Goal: Information Seeking & Learning: Compare options

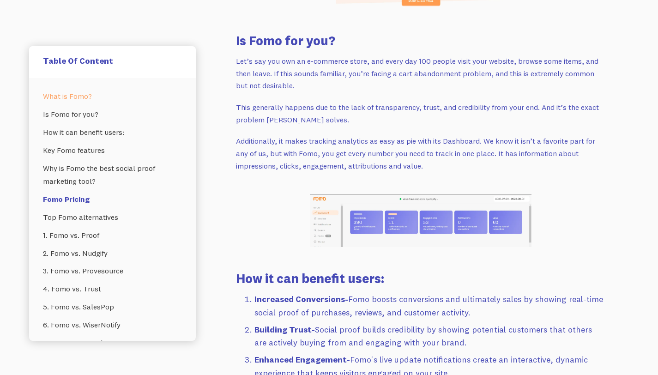
scroll to position [958, 0]
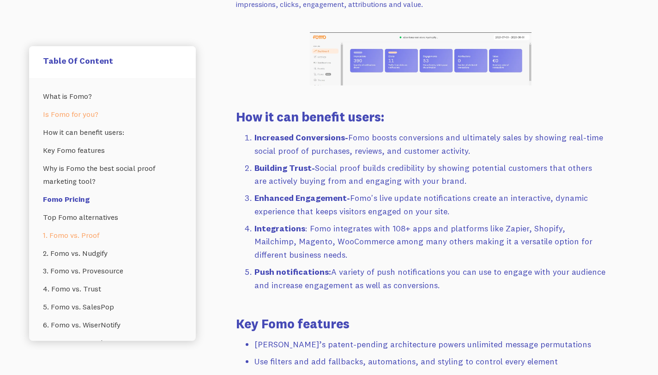
click at [85, 232] on link "1. Fomo vs. Proof" at bounding box center [112, 235] width 139 height 18
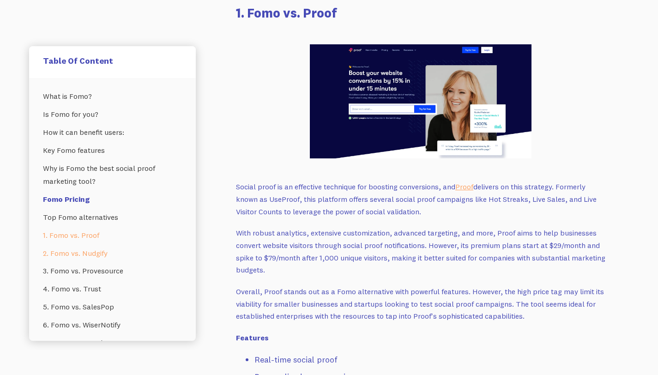
scroll to position [2234, 0]
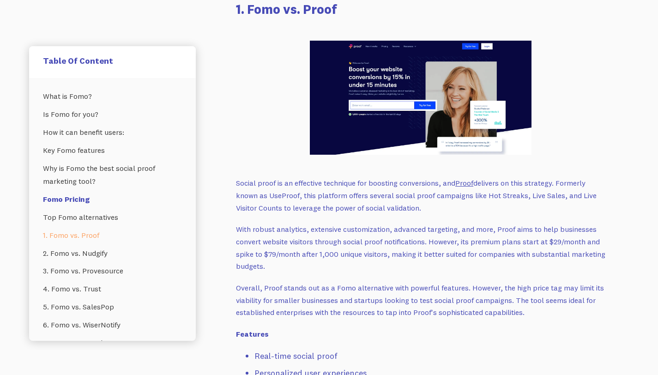
click at [468, 180] on link "Proof" at bounding box center [464, 182] width 18 height 9
click at [91, 255] on link "2. Fomo vs. Nudgify" at bounding box center [112, 253] width 139 height 18
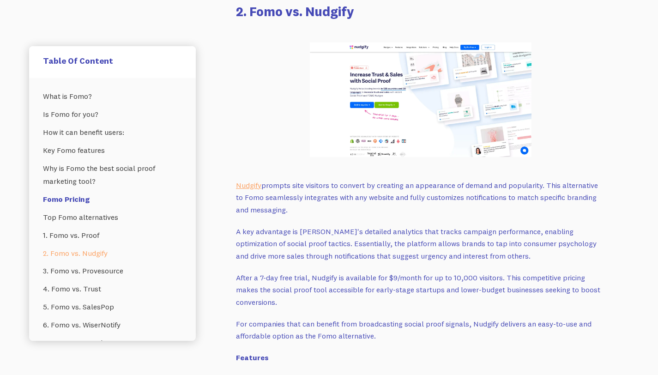
scroll to position [2710, 0]
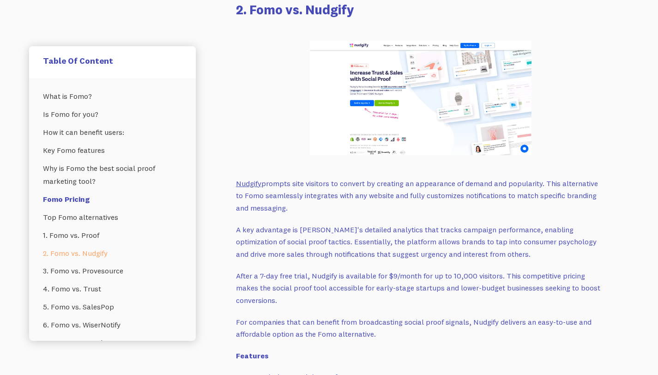
click at [247, 182] on link "Nudgify" at bounding box center [248, 183] width 25 height 9
click at [82, 271] on link "3. Fomo vs. Provesource" at bounding box center [112, 271] width 139 height 18
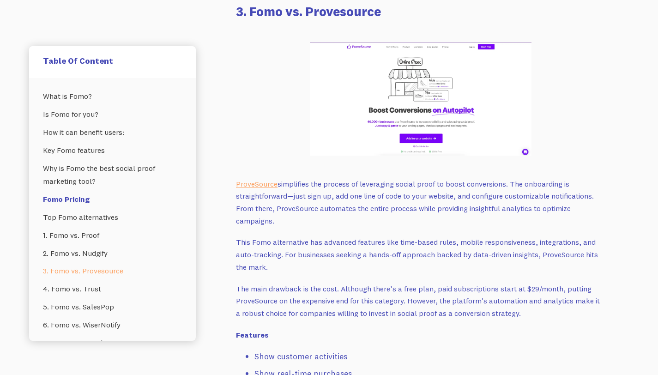
scroll to position [3190, 0]
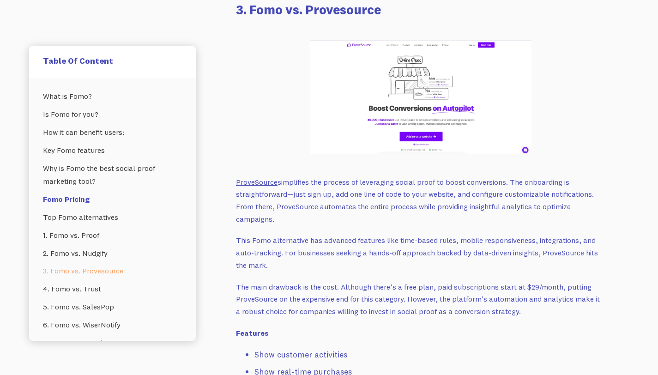
click at [266, 184] on link "ProveSource" at bounding box center [257, 181] width 42 height 9
click at [96, 287] on link "4. Fomo vs. Trust" at bounding box center [112, 289] width 139 height 18
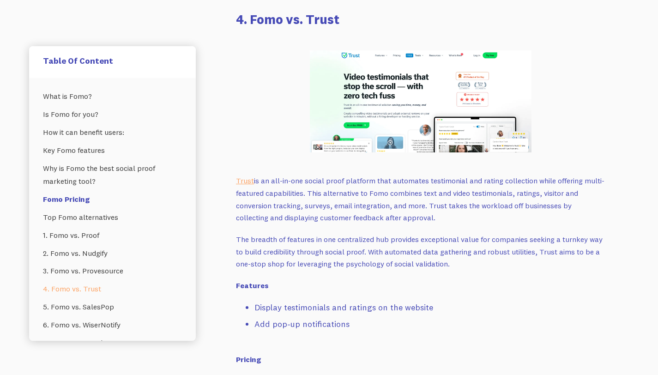
scroll to position [3647, 0]
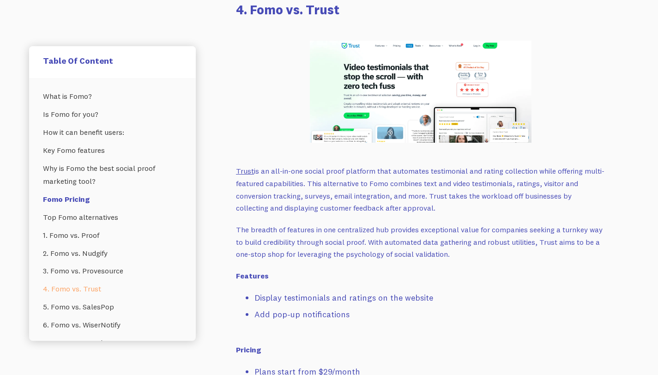
click at [245, 174] on link "Trust" at bounding box center [245, 170] width 18 height 9
click at [87, 311] on link "5. Fomo vs. SalesPop" at bounding box center [112, 307] width 139 height 18
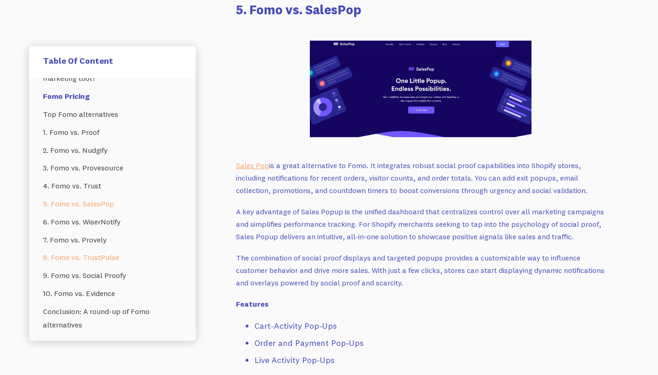
scroll to position [105, 0]
click at [258, 164] on link "Sales Pop" at bounding box center [252, 165] width 33 height 9
click at [99, 221] on link "6. Fomo vs. WiserNotify" at bounding box center [112, 220] width 139 height 18
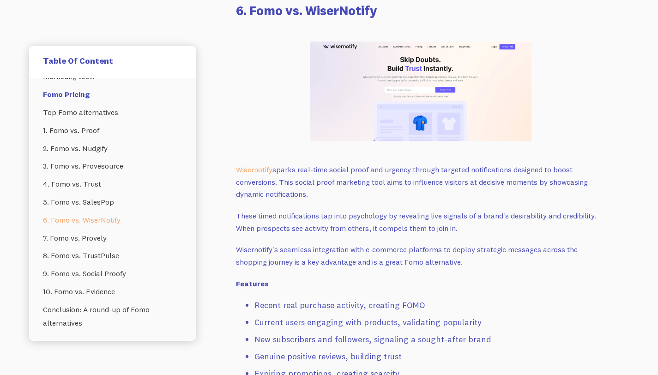
scroll to position [4493, 0]
click at [247, 169] on link "Wisernotify" at bounding box center [254, 168] width 36 height 9
click at [84, 240] on link "7. Fomo vs. Provely" at bounding box center [112, 238] width 139 height 18
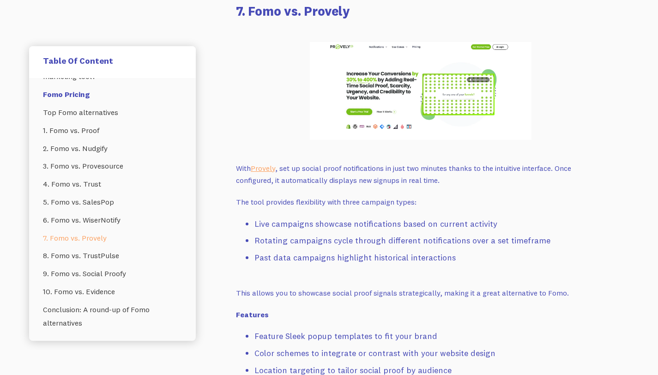
scroll to position [4951, 0]
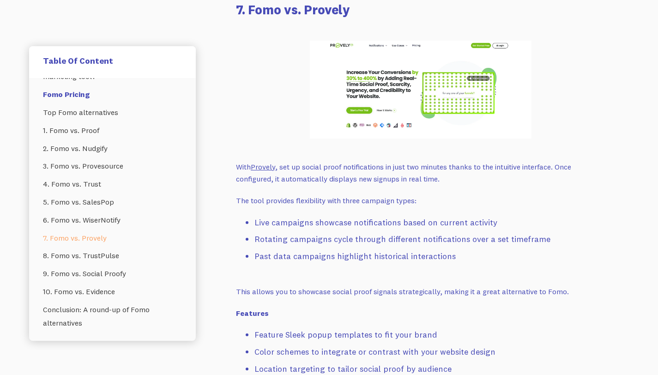
click at [257, 167] on link "Provely" at bounding box center [263, 166] width 24 height 9
click at [112, 257] on link "8. Fomo vs. TrustPulse" at bounding box center [112, 256] width 139 height 18
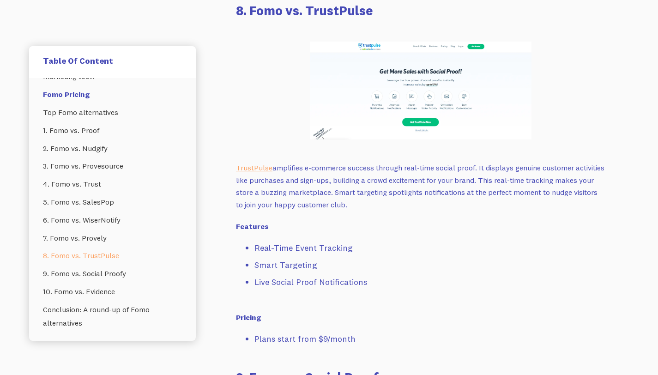
scroll to position [5405, 0]
click at [257, 168] on link "TrustPulse" at bounding box center [254, 166] width 36 height 9
click at [115, 273] on link "9. Fomo vs. Social Proofy" at bounding box center [112, 274] width 139 height 18
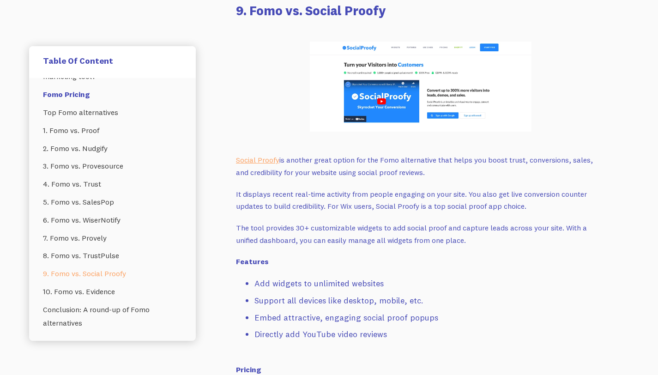
scroll to position [5771, 0]
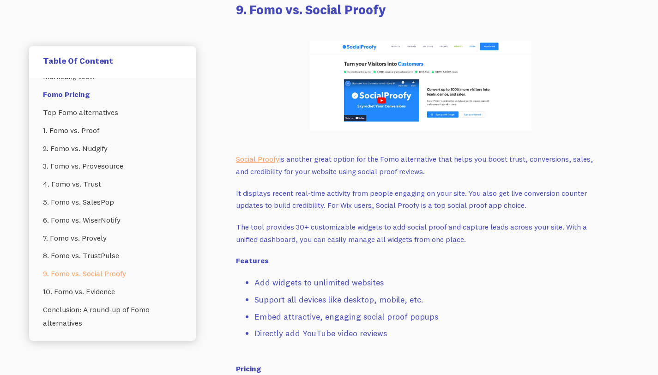
click at [248, 168] on p "Social Proofy is another great option for the Fomo alternative that helps you b…" at bounding box center [420, 165] width 369 height 24
click at [249, 159] on link "Social Proofy" at bounding box center [257, 158] width 43 height 9
click at [108, 290] on link "10. Fomo vs. Evidence" at bounding box center [112, 292] width 139 height 18
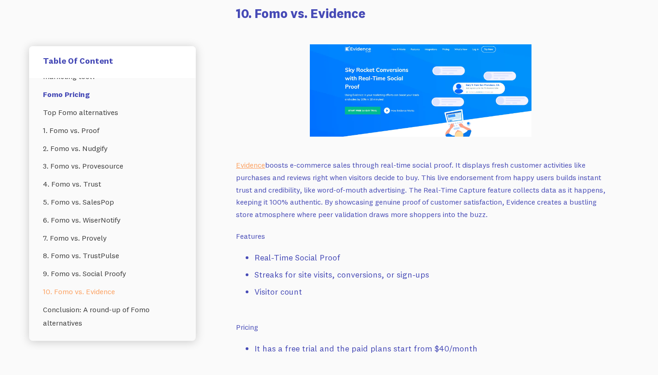
scroll to position [6190, 0]
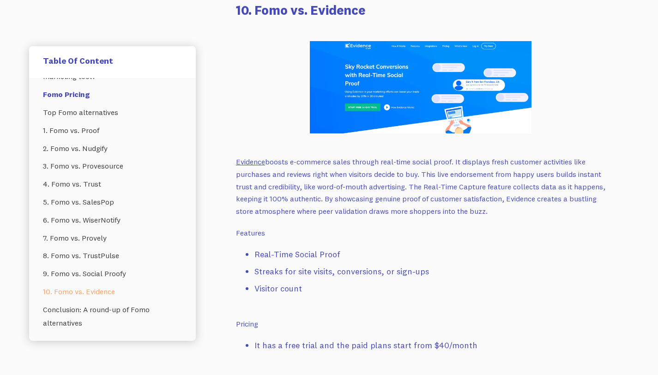
click at [250, 159] on link "Evidence" at bounding box center [250, 161] width 29 height 9
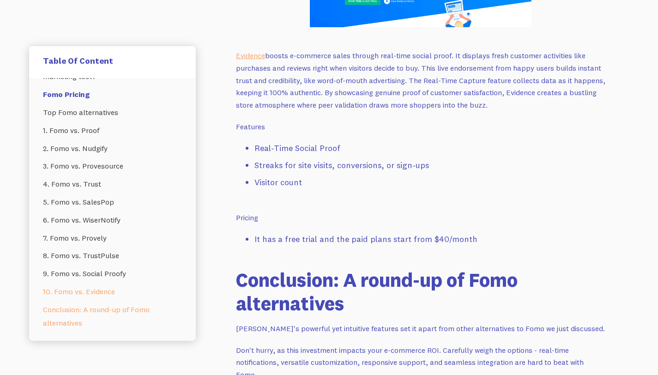
click at [108, 315] on link "Conclusion: A round-up of Fomo alternatives" at bounding box center [112, 316] width 139 height 31
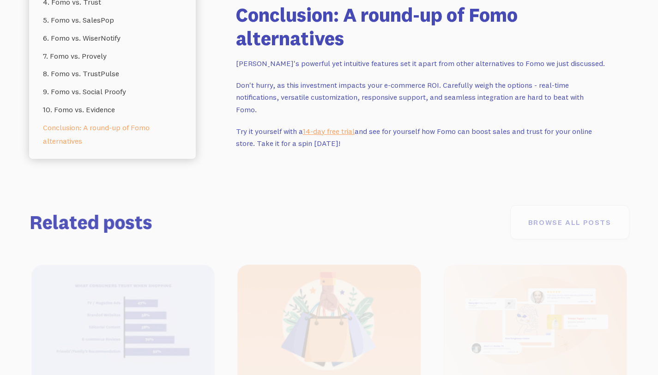
scroll to position [6564, 0]
